Goal: Information Seeking & Learning: Learn about a topic

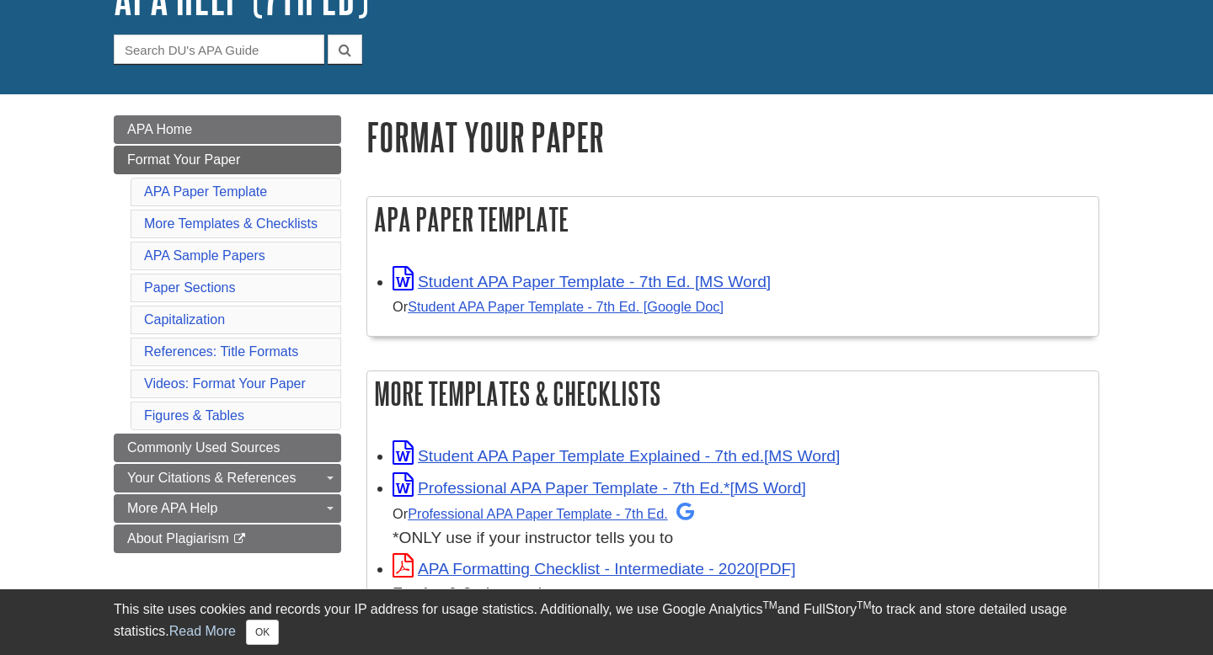
scroll to position [143, 0]
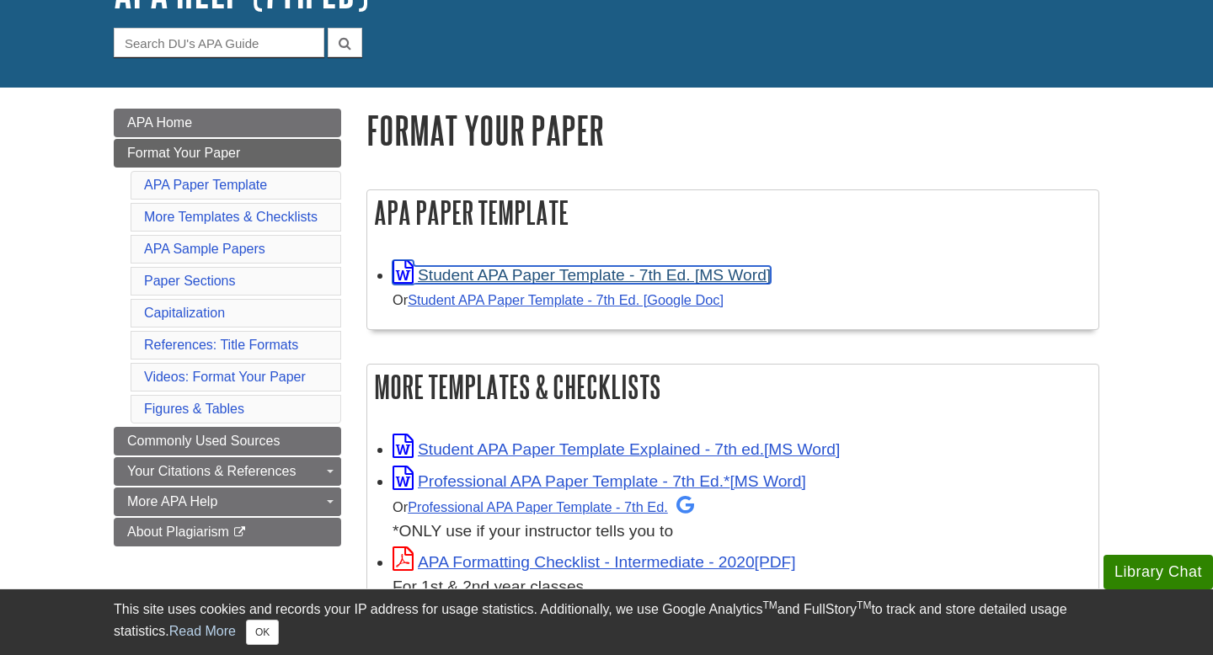
click at [534, 270] on link "Student APA Paper Template - 7th Ed. [MS Word]" at bounding box center [581, 275] width 378 height 18
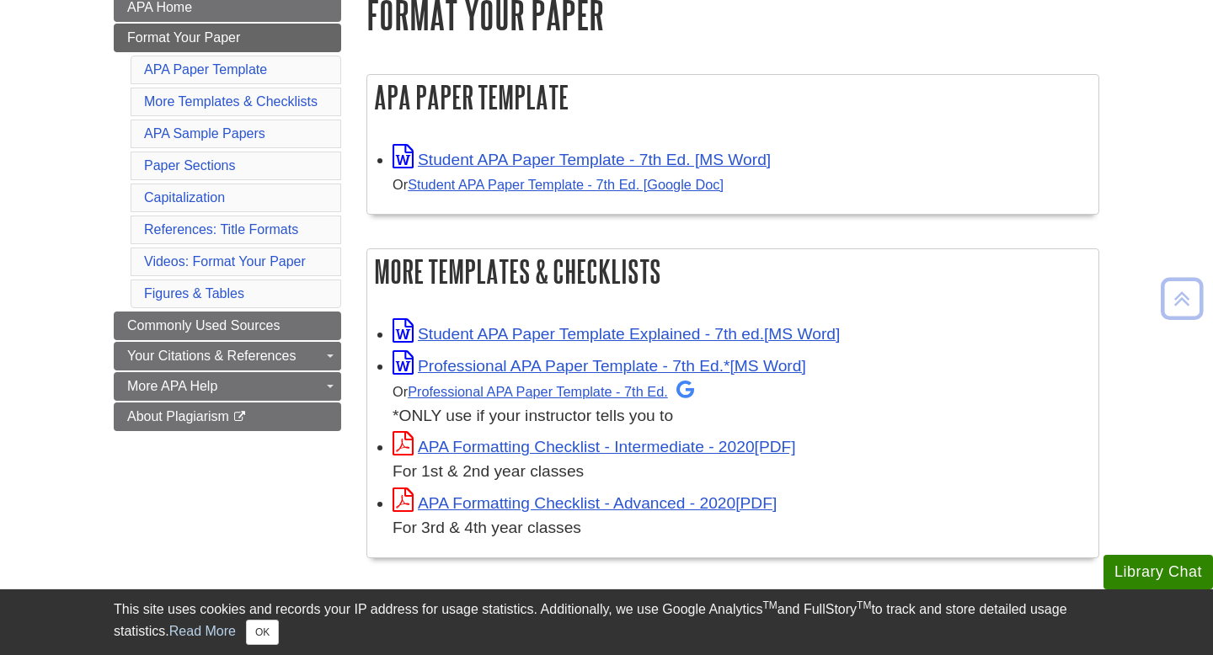
scroll to position [260, 0]
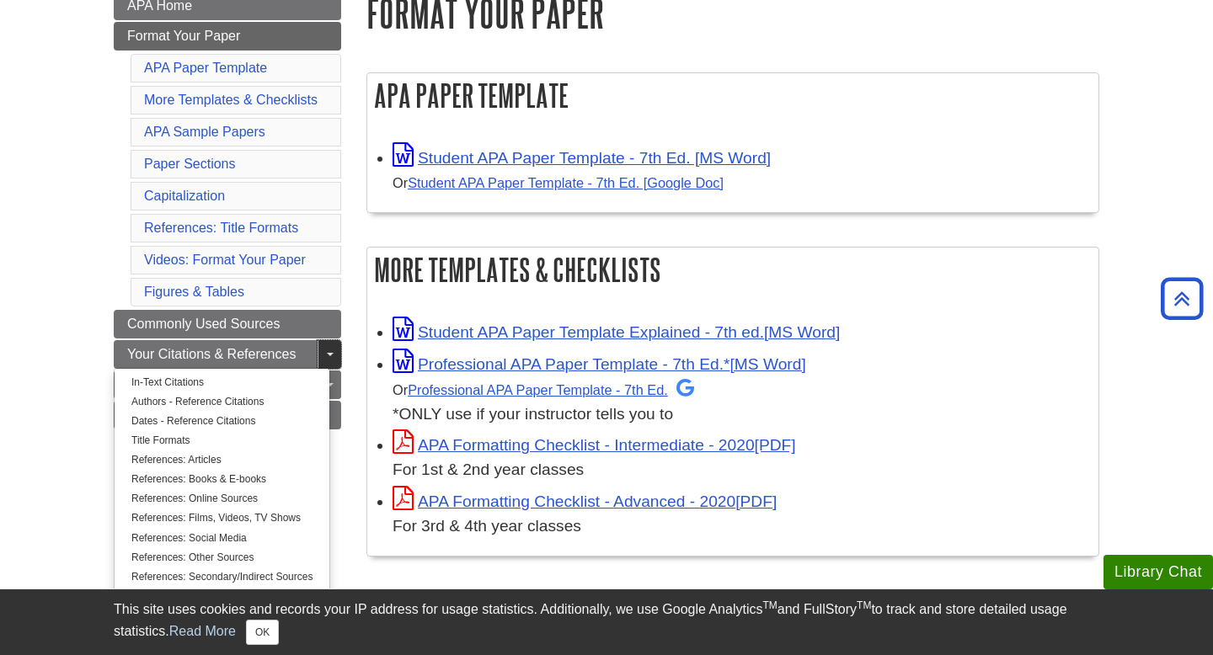
click at [328, 355] on span "Guide Page Menu" at bounding box center [330, 354] width 7 height 3
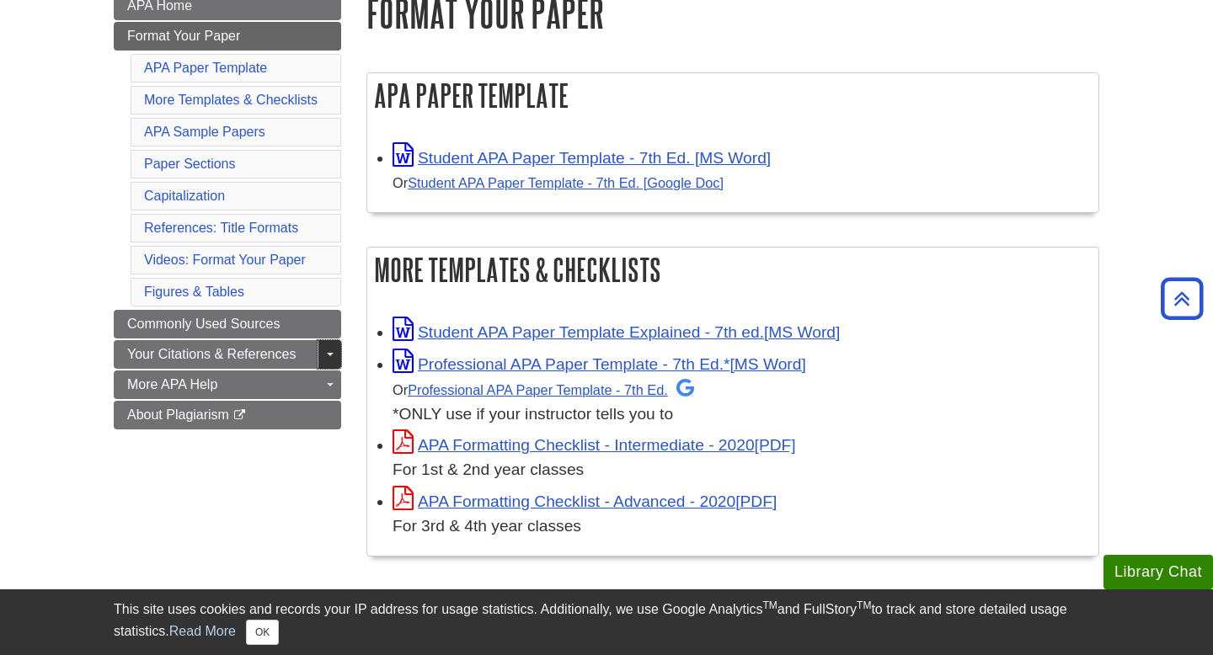
click at [328, 355] on span "Guide Page Menu" at bounding box center [330, 354] width 7 height 3
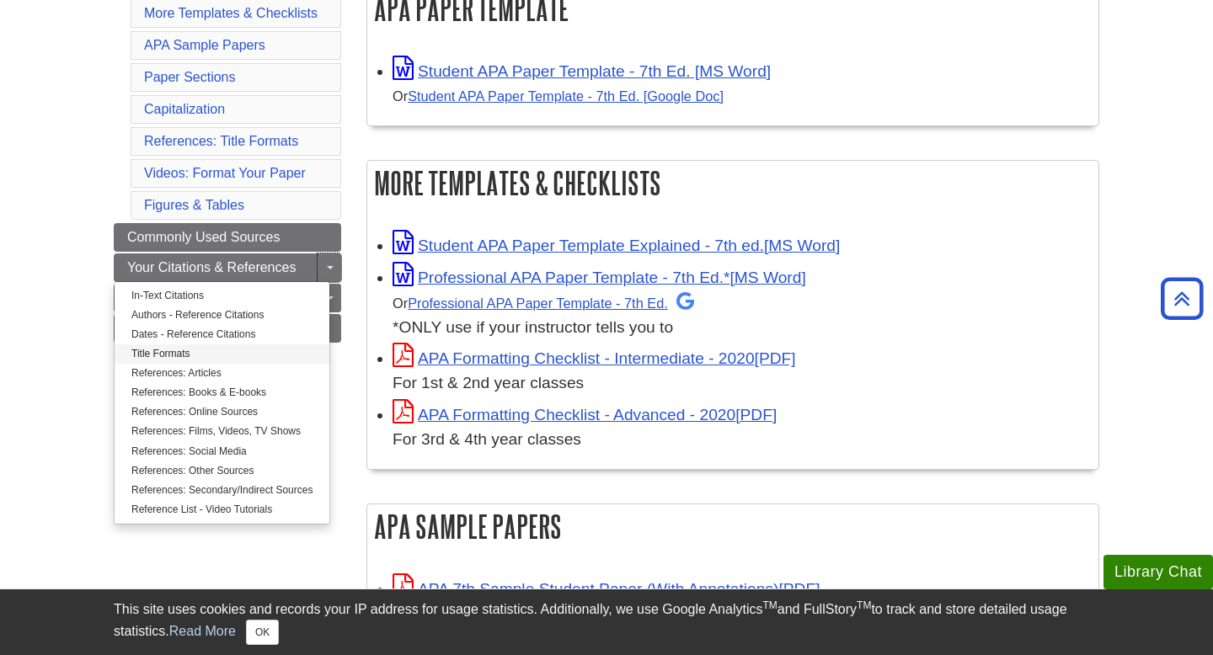
scroll to position [348, 0]
click at [253, 317] on link "Authors - Reference Citations" at bounding box center [222, 314] width 215 height 19
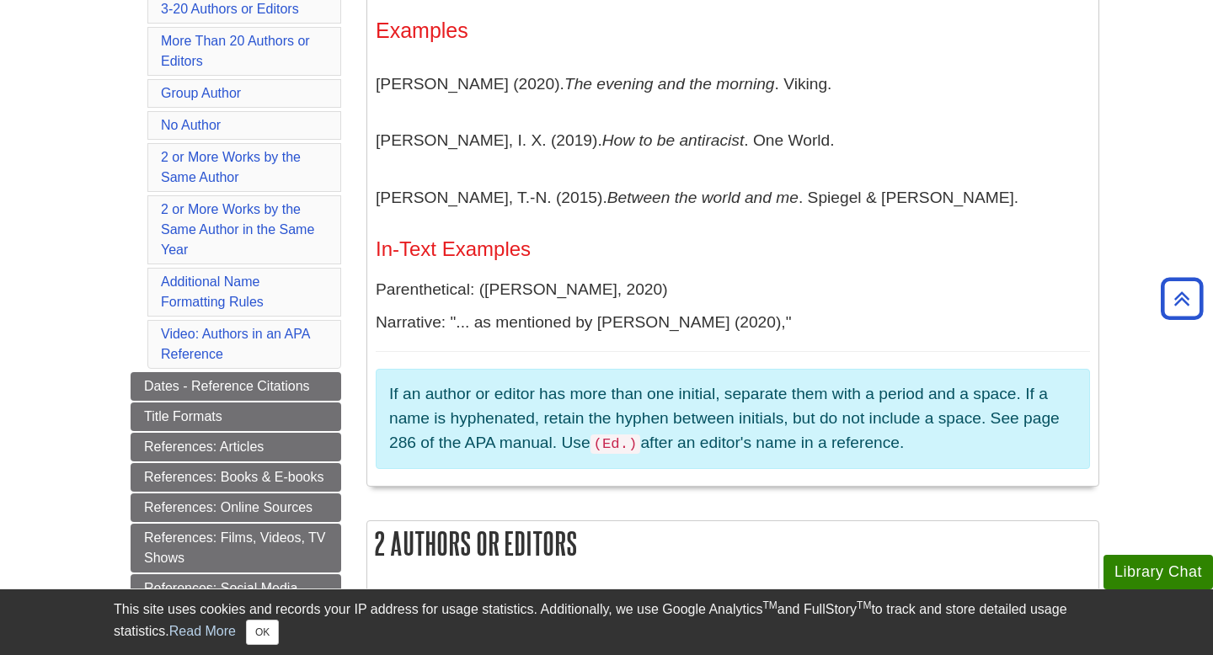
scroll to position [499, 0]
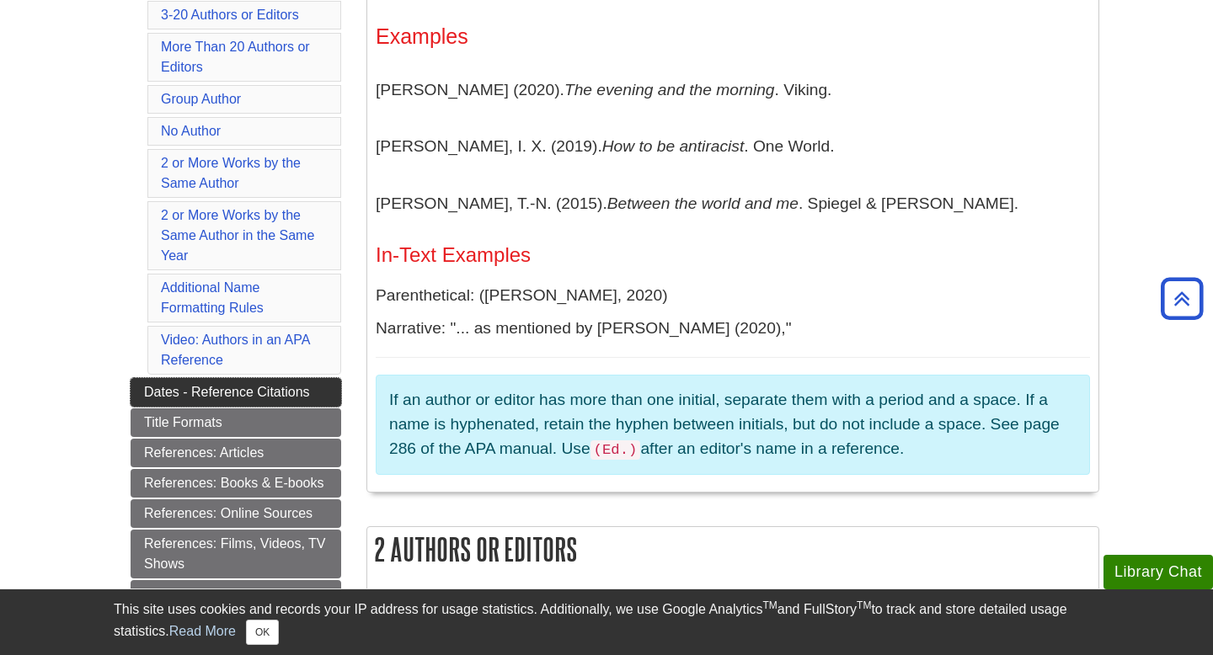
click at [296, 403] on link "Dates - Reference Citations" at bounding box center [236, 392] width 211 height 29
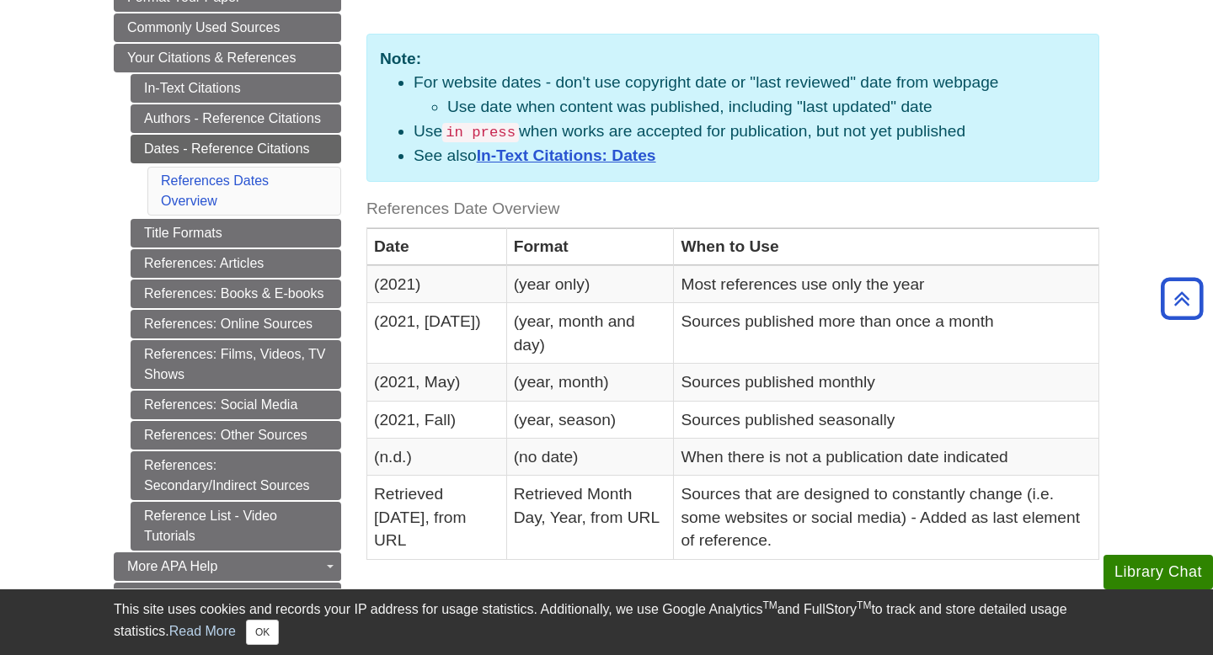
scroll to position [300, 0]
click at [308, 333] on link "References: Online Sources" at bounding box center [236, 323] width 211 height 29
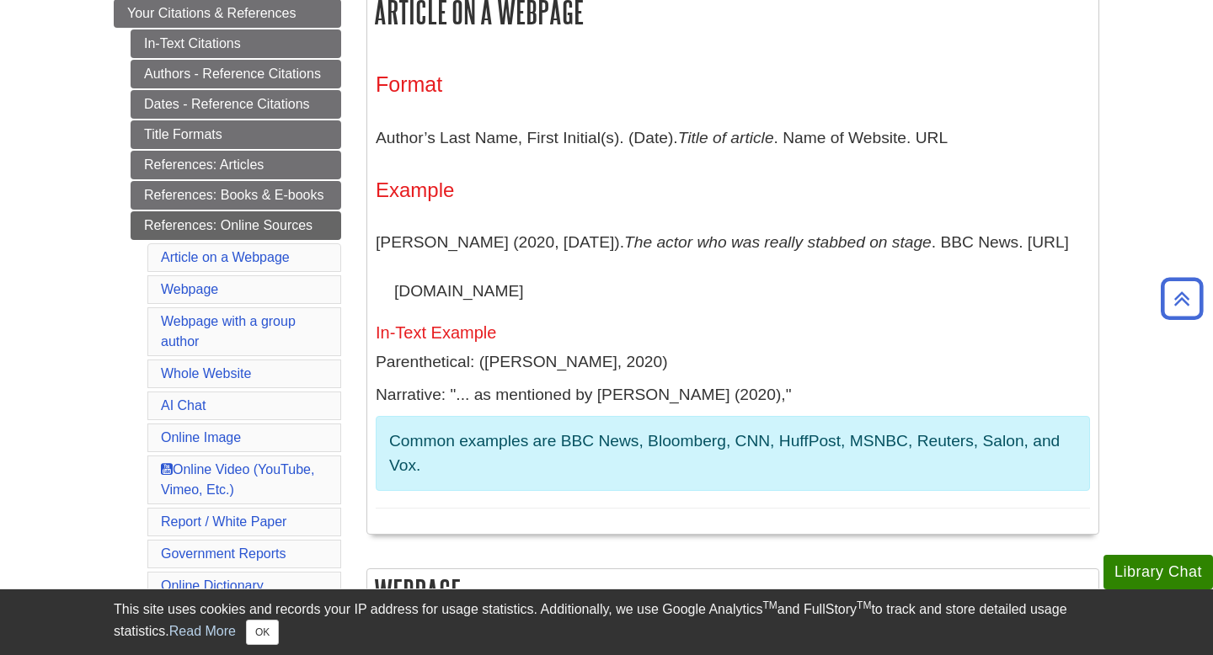
scroll to position [350, 0]
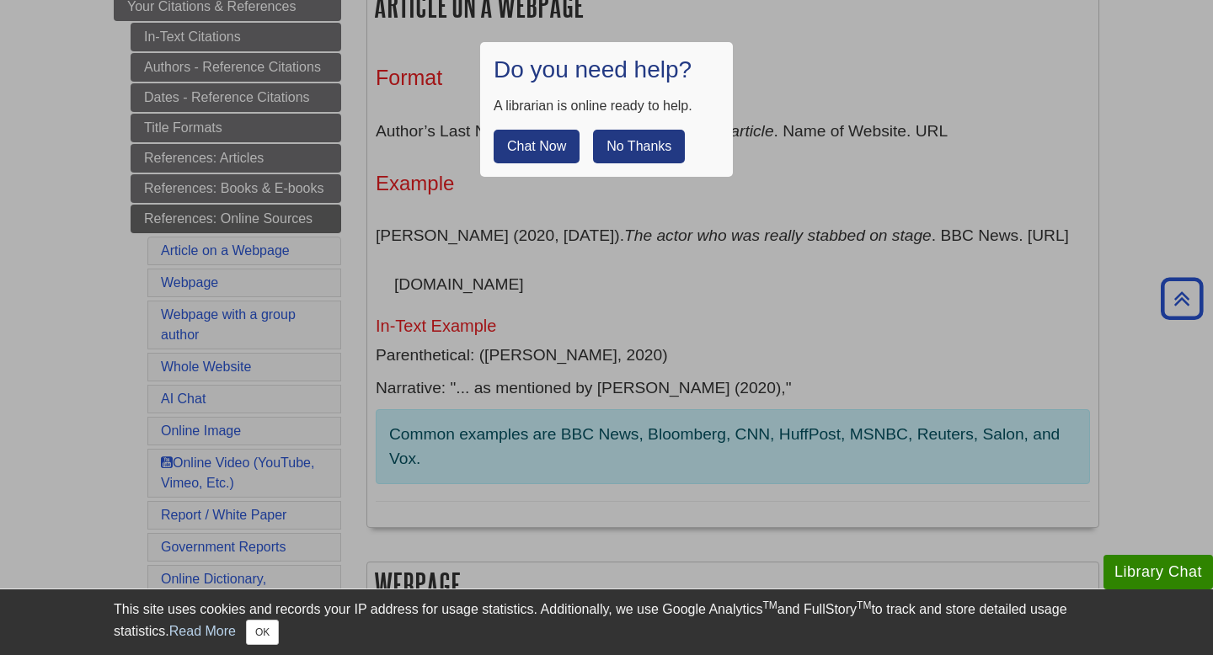
click at [634, 149] on button "No Thanks" at bounding box center [639, 147] width 92 height 34
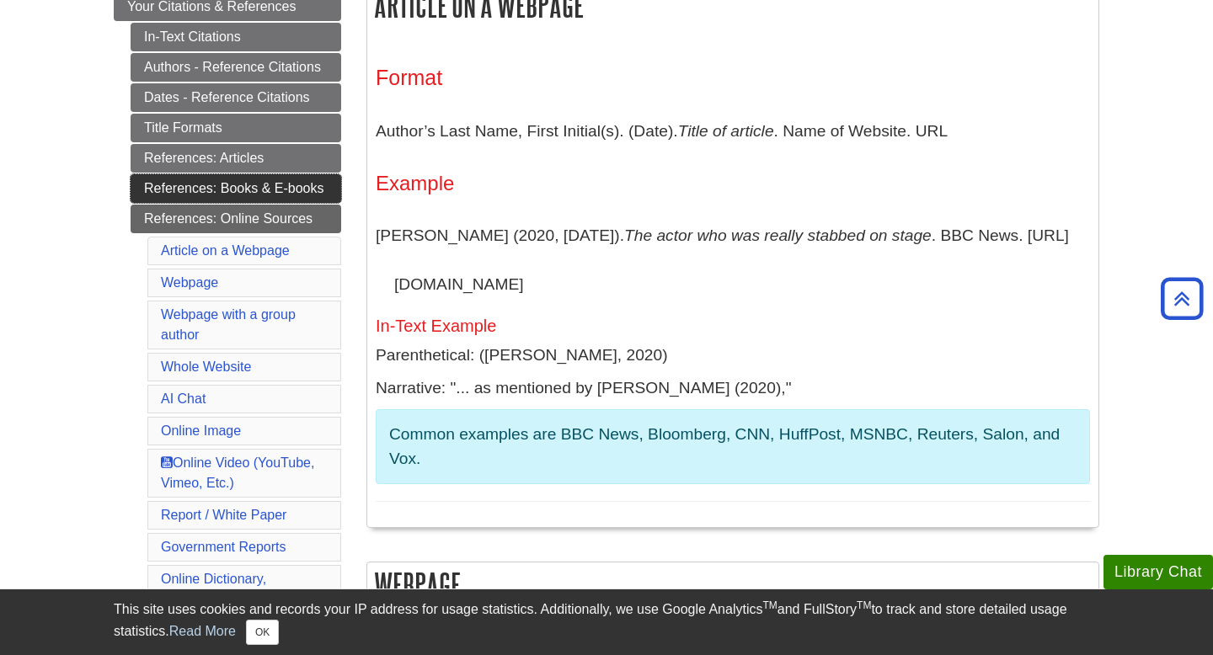
click at [283, 182] on link "References: Books & E-books" at bounding box center [236, 188] width 211 height 29
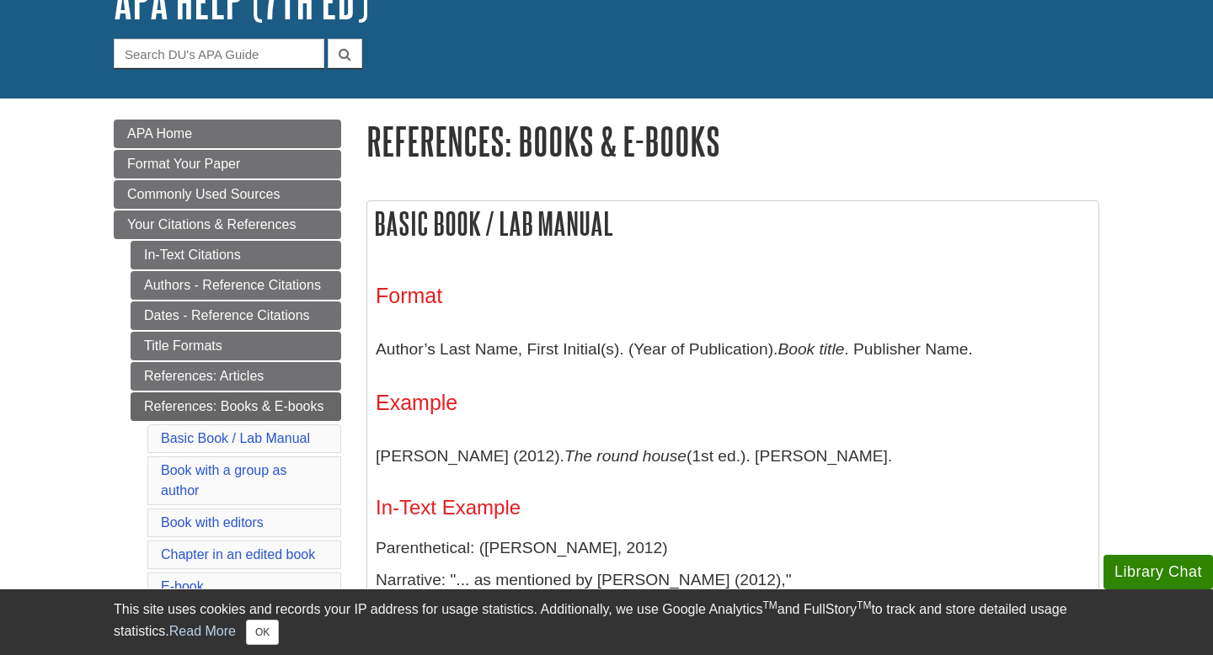
scroll to position [138, 0]
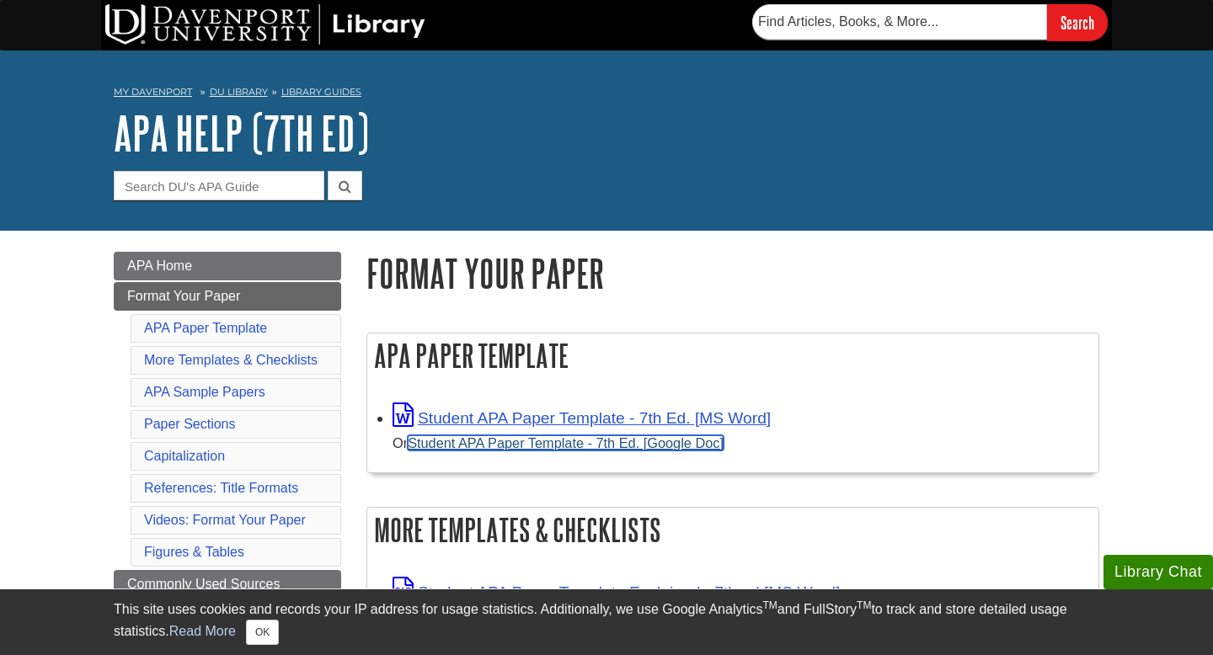
click at [474, 442] on link "Student APA Paper Template - 7th Ed. [Google Doc]" at bounding box center [566, 442] width 316 height 15
